Goal: Task Accomplishment & Management: Manage account settings

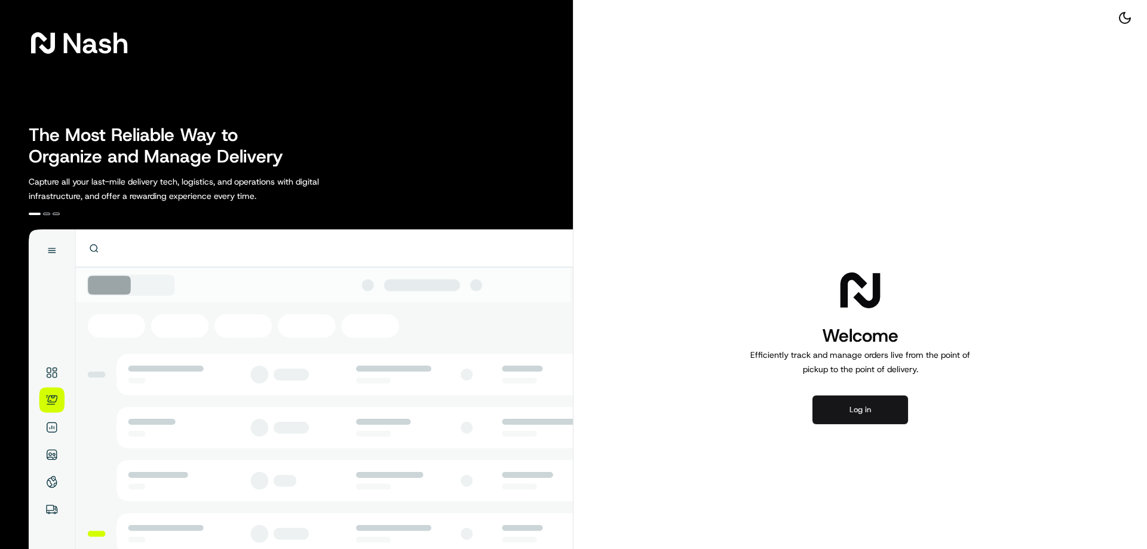
click at [844, 398] on button "Log in" at bounding box center [861, 410] width 96 height 29
